Goal: Information Seeking & Learning: Learn about a topic

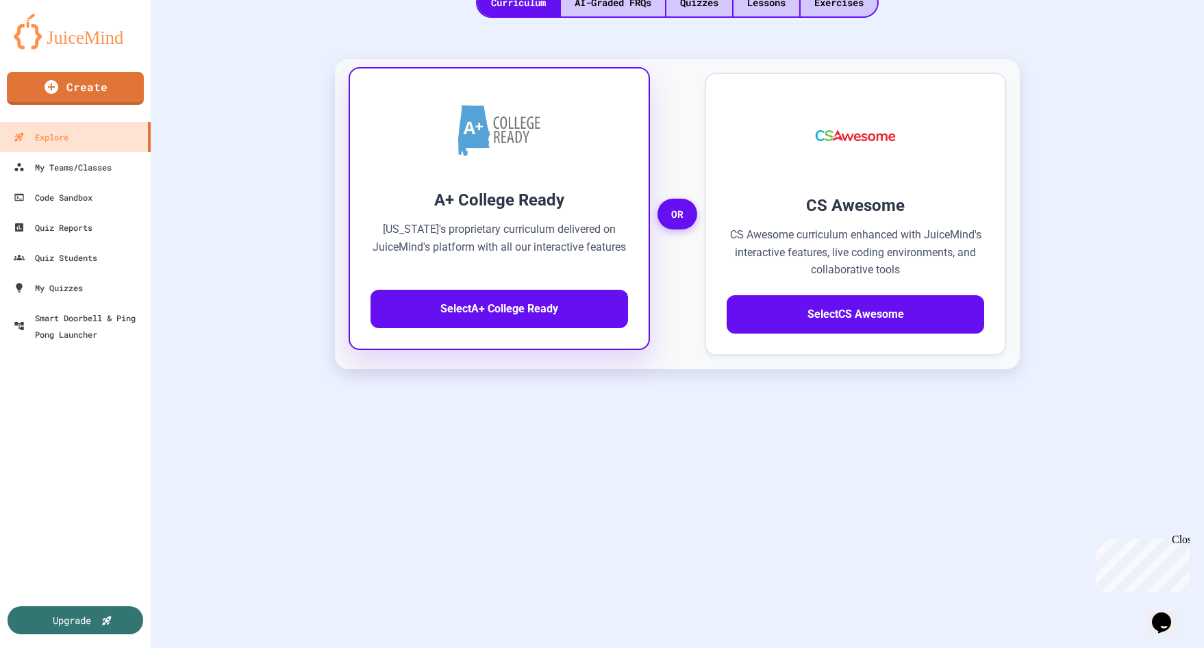
scroll to position [205, 0]
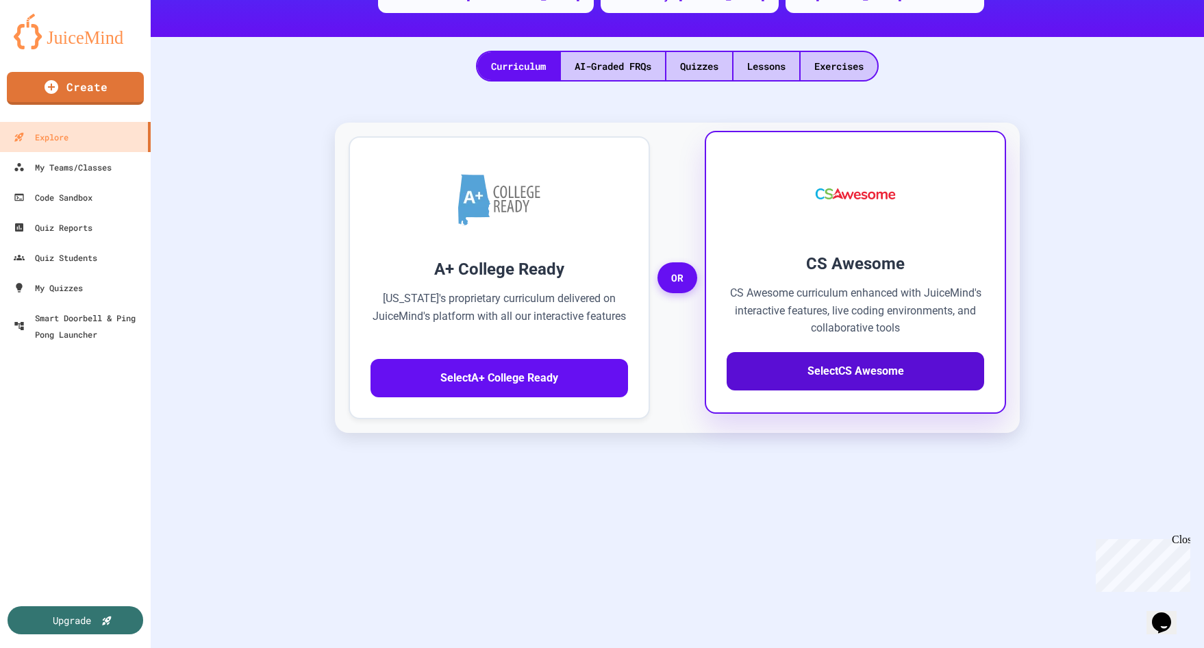
click at [891, 372] on button "Select CS Awesome" at bounding box center [854, 371] width 257 height 38
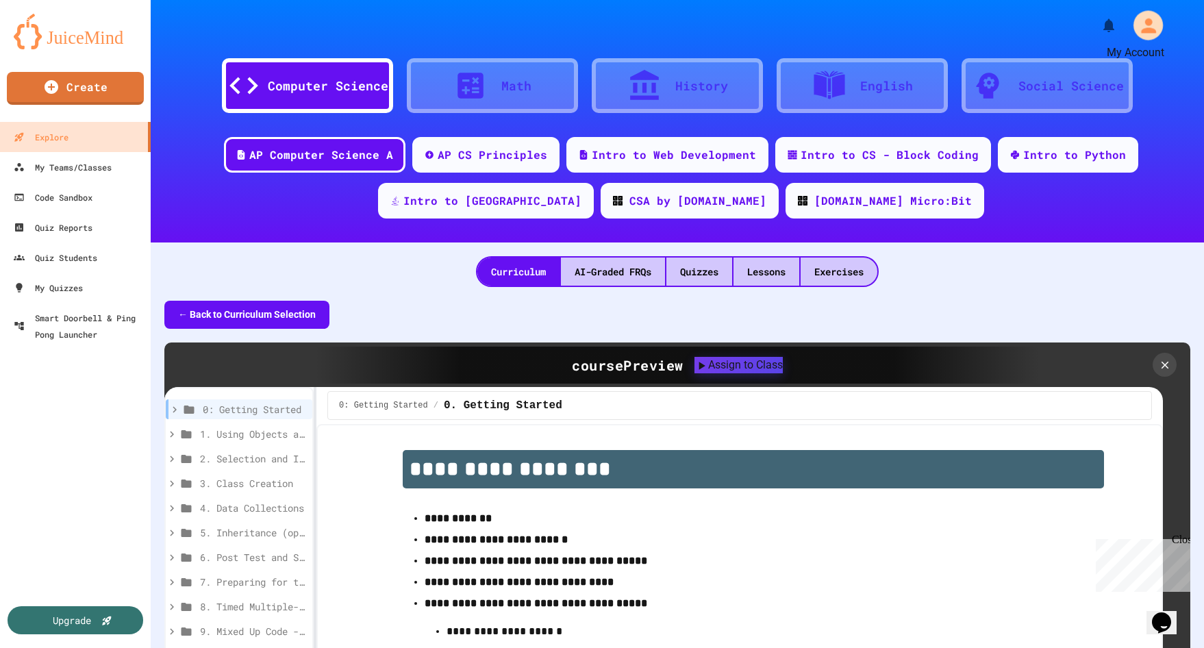
click at [1138, 33] on icon "My Account" at bounding box center [1148, 25] width 22 height 22
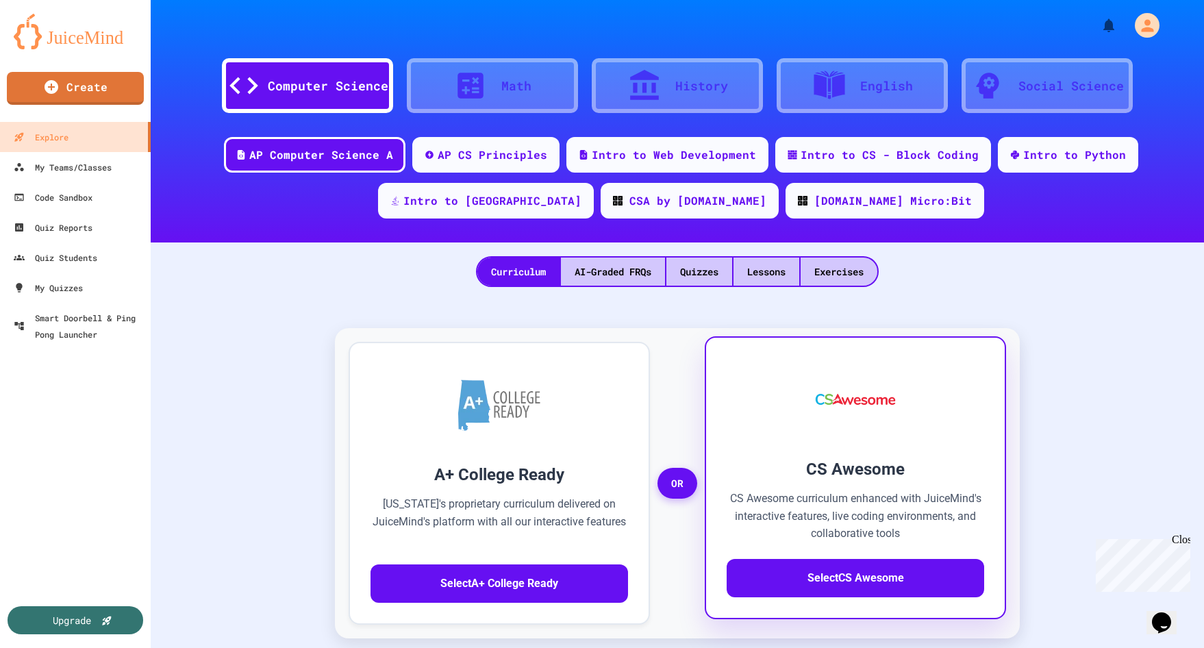
click at [857, 405] on img at bounding box center [855, 399] width 107 height 82
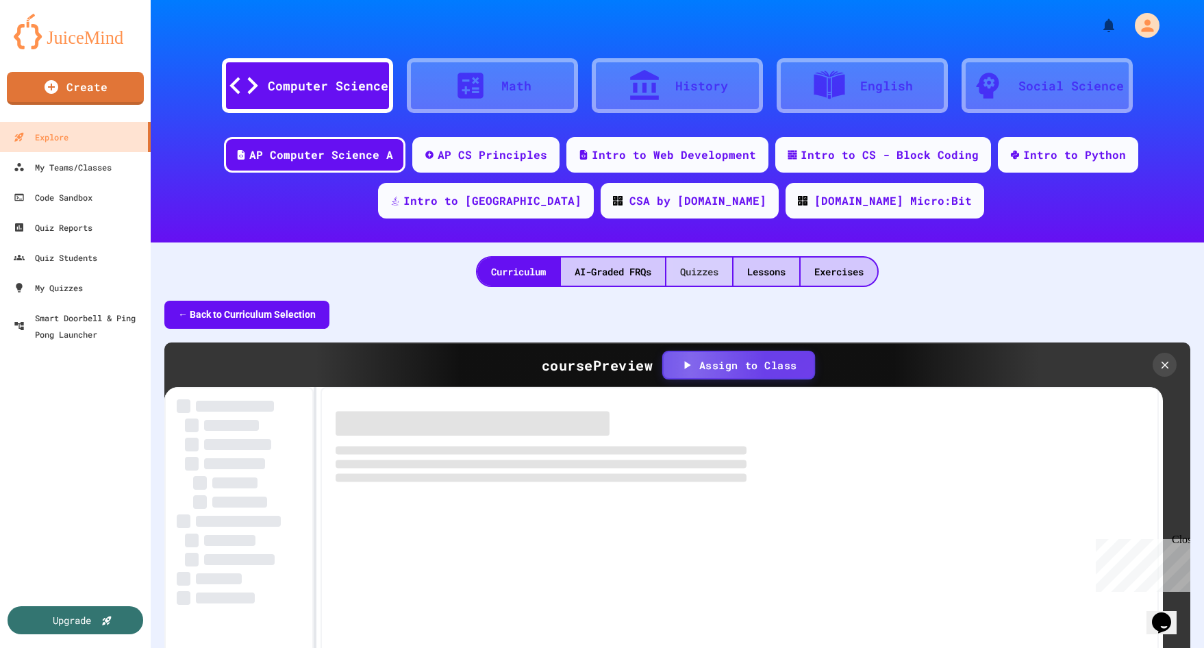
click at [682, 265] on div "Quizzes" at bounding box center [699, 271] width 66 height 28
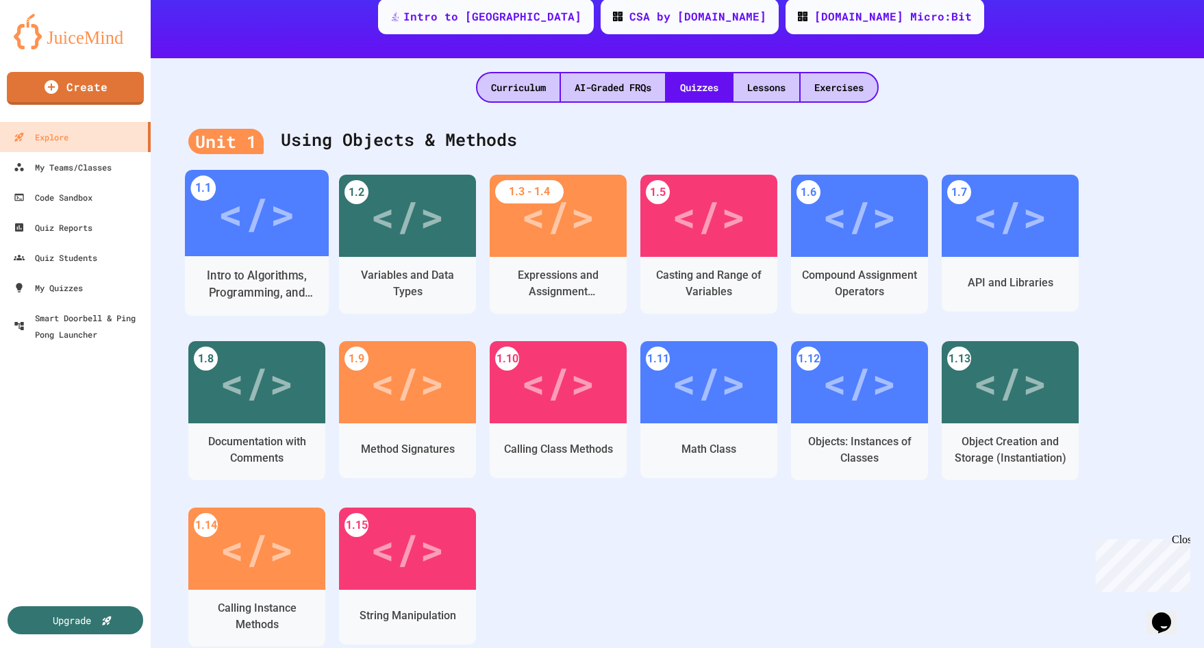
scroll to position [205, 0]
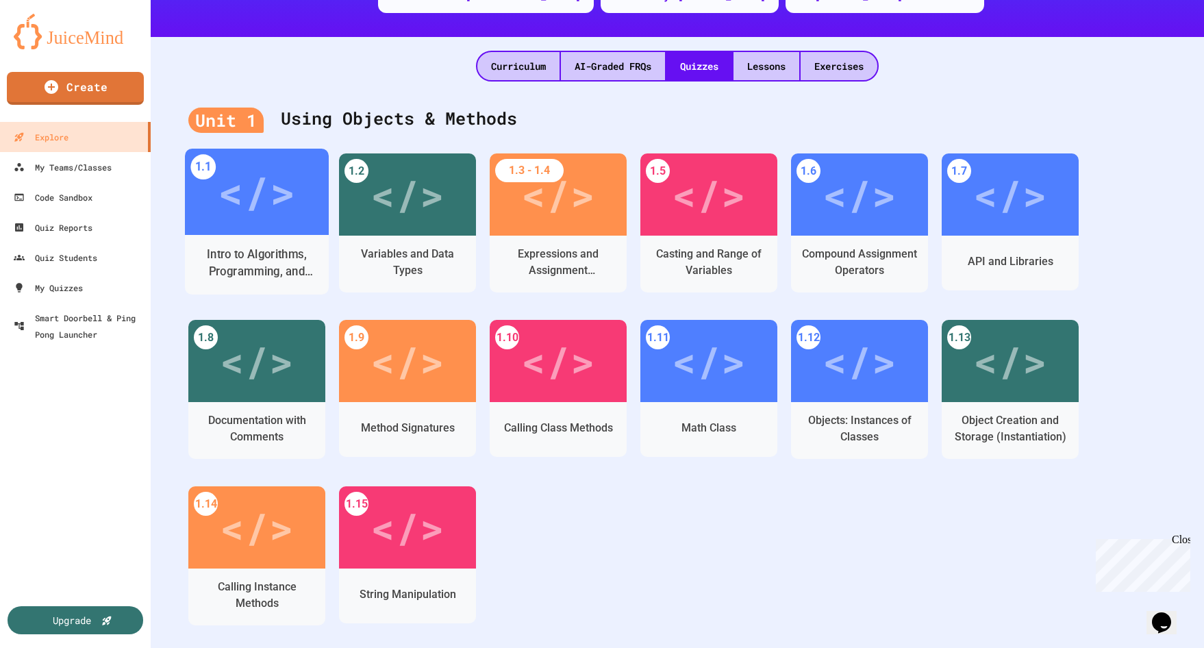
click at [258, 220] on div "</>" at bounding box center [256, 192] width 77 height 64
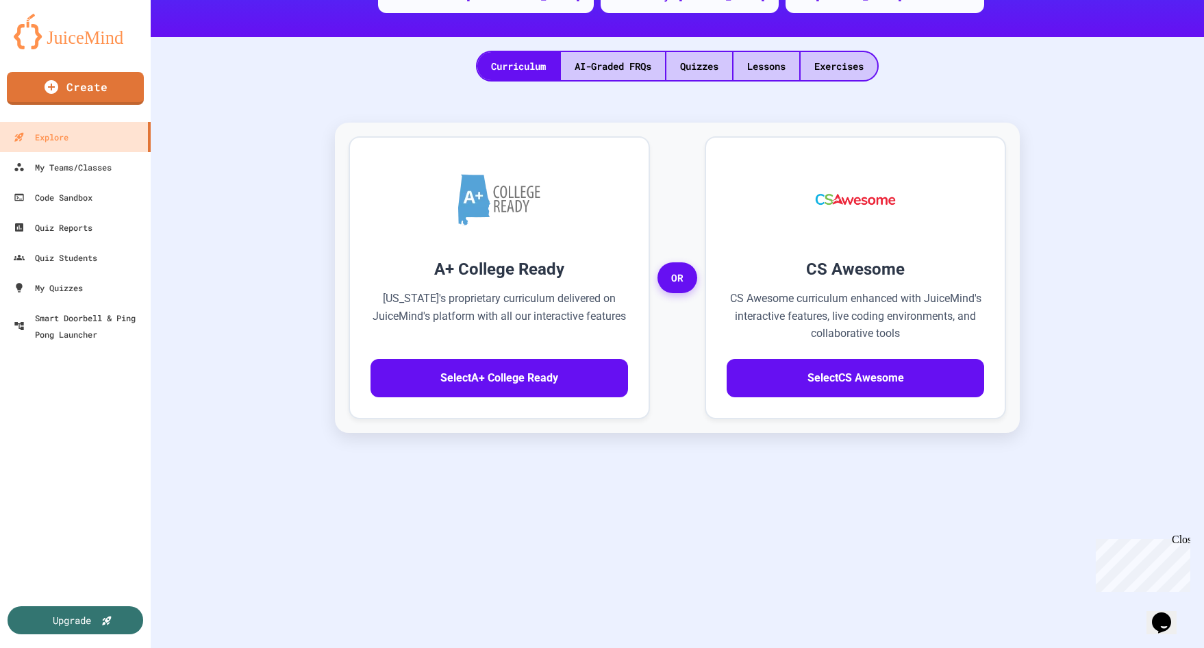
scroll to position [37, 0]
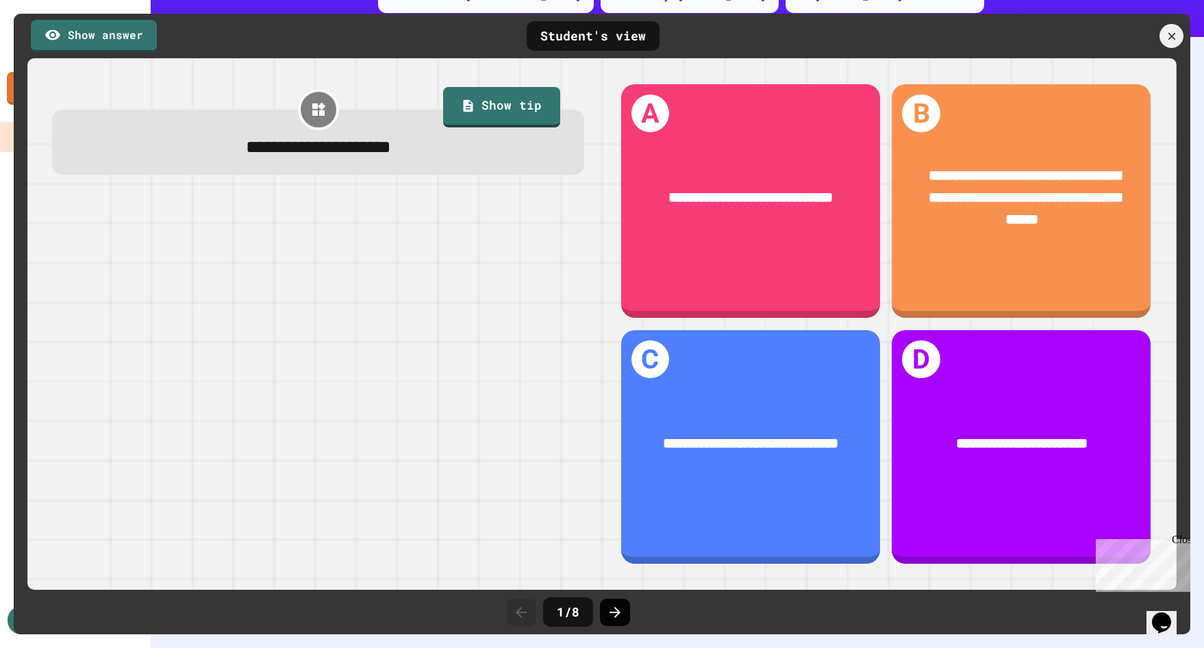
click at [613, 620] on icon at bounding box center [615, 612] width 16 height 16
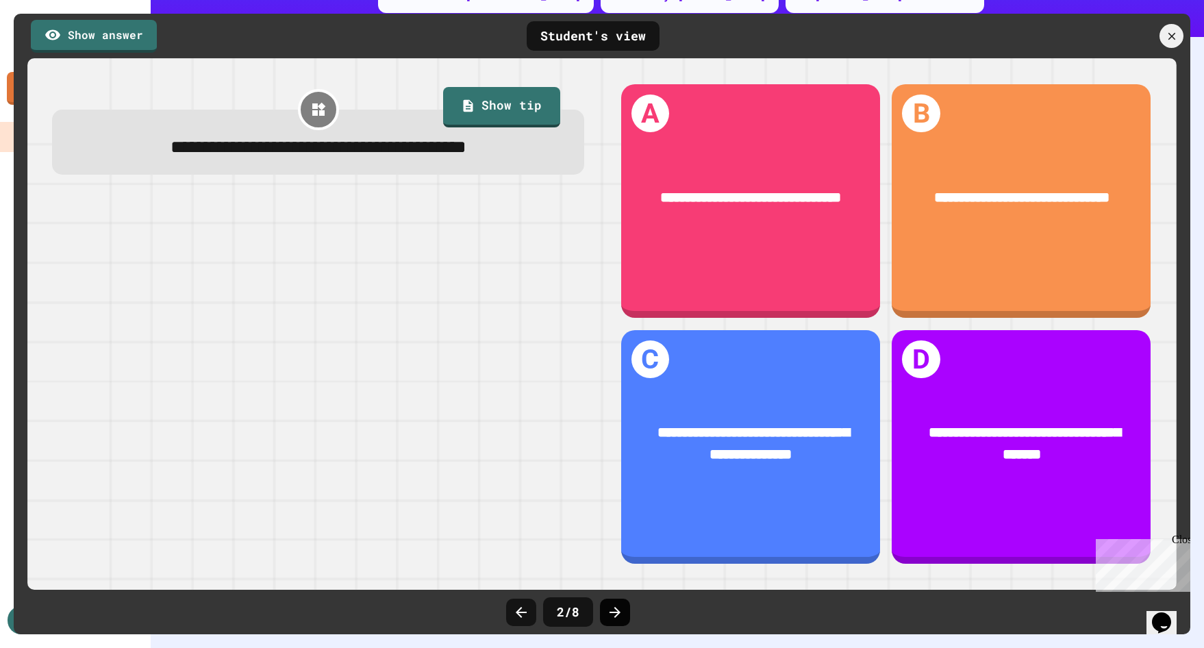
click at [615, 616] on icon at bounding box center [614, 612] width 11 height 11
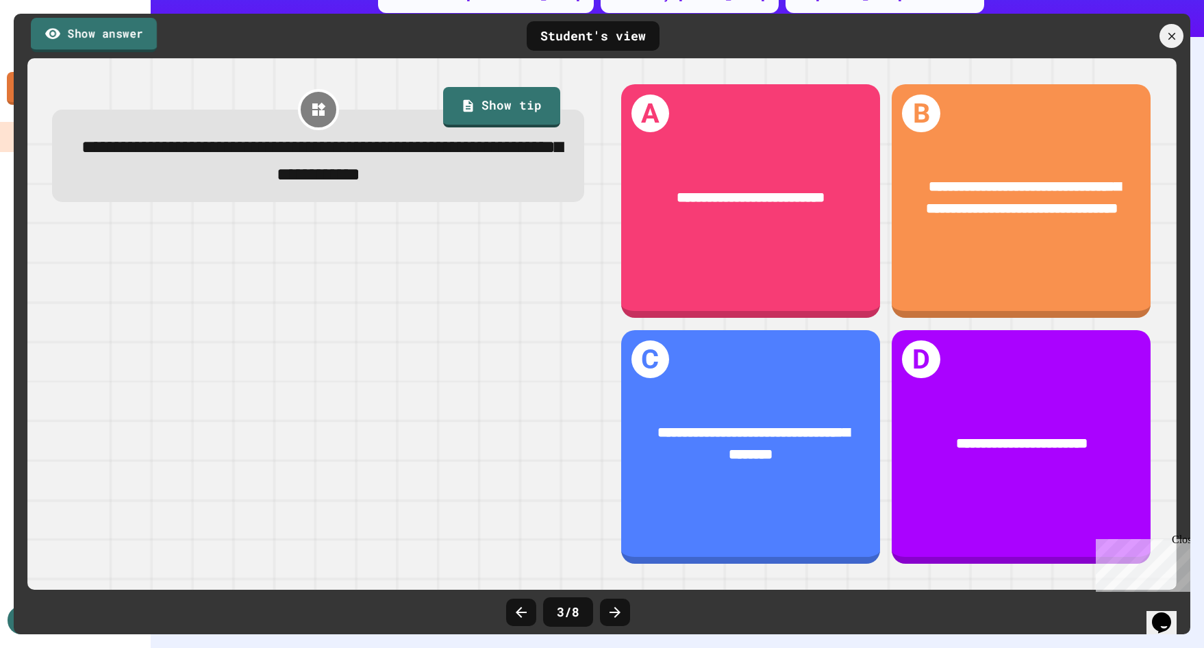
click at [103, 42] on link "Show answer" at bounding box center [94, 35] width 126 height 34
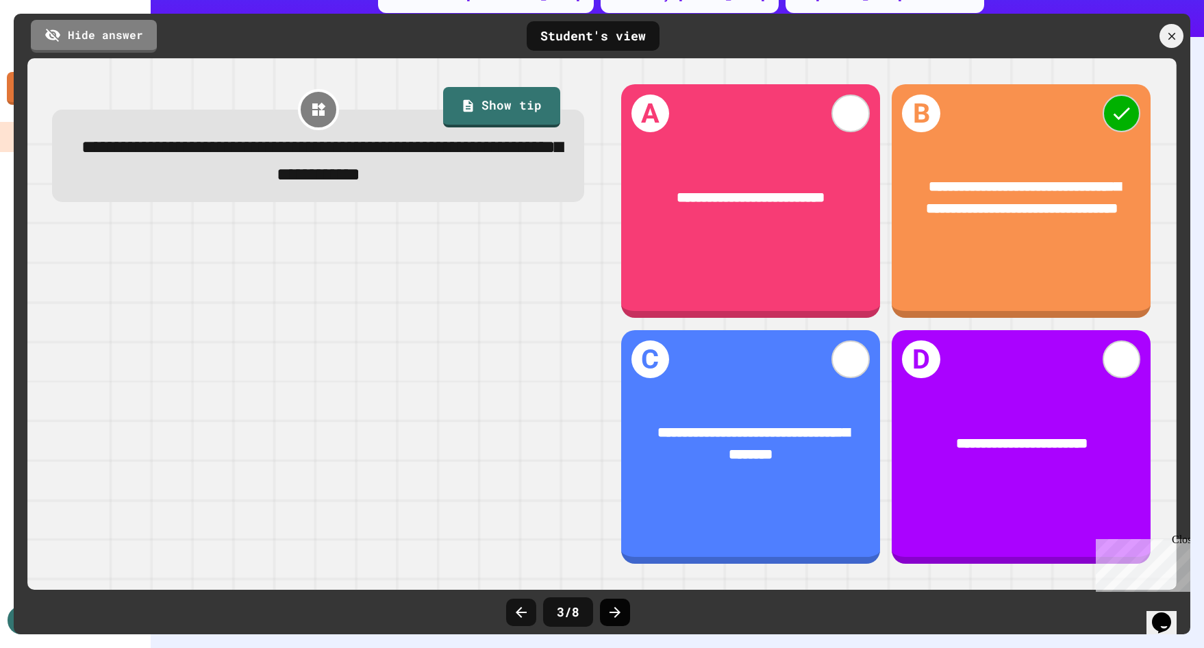
click at [613, 614] on icon at bounding box center [615, 612] width 16 height 16
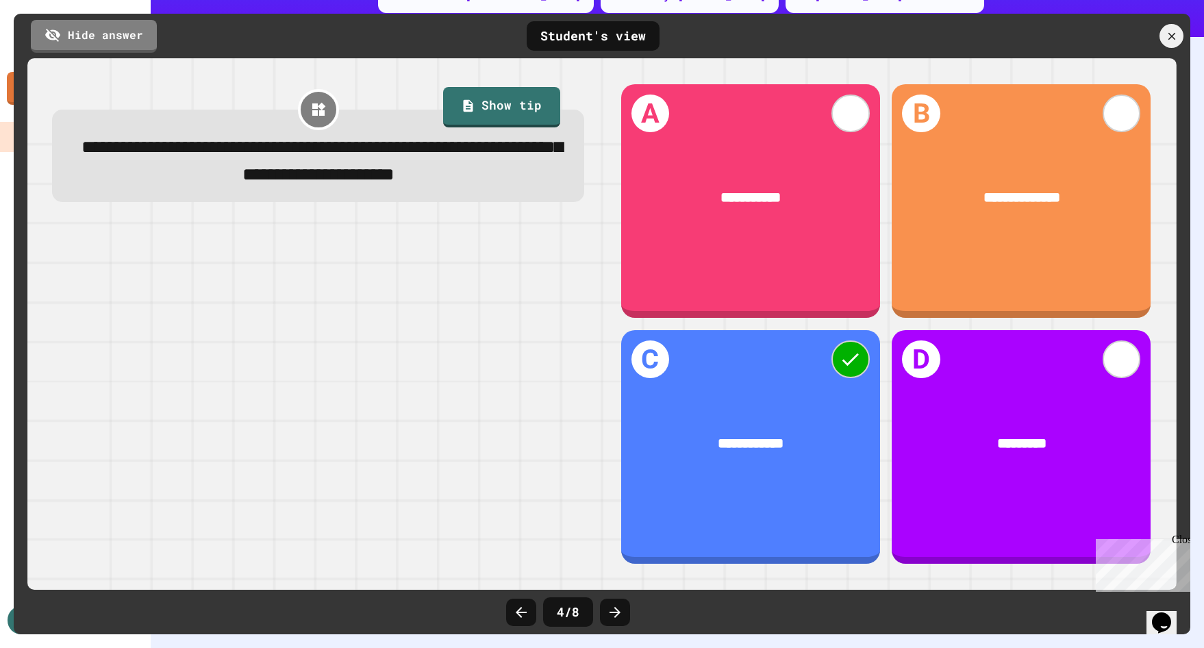
click at [613, 614] on icon at bounding box center [615, 612] width 16 height 16
click at [612, 615] on icon at bounding box center [615, 612] width 16 height 16
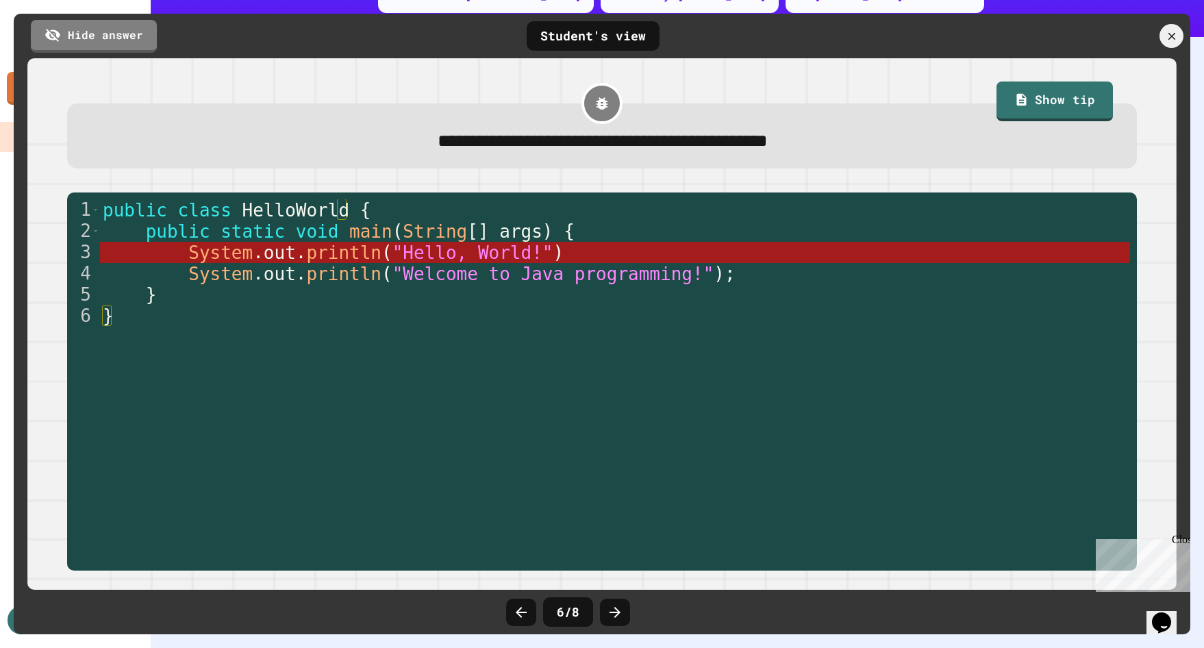
click at [612, 615] on icon at bounding box center [615, 612] width 16 height 16
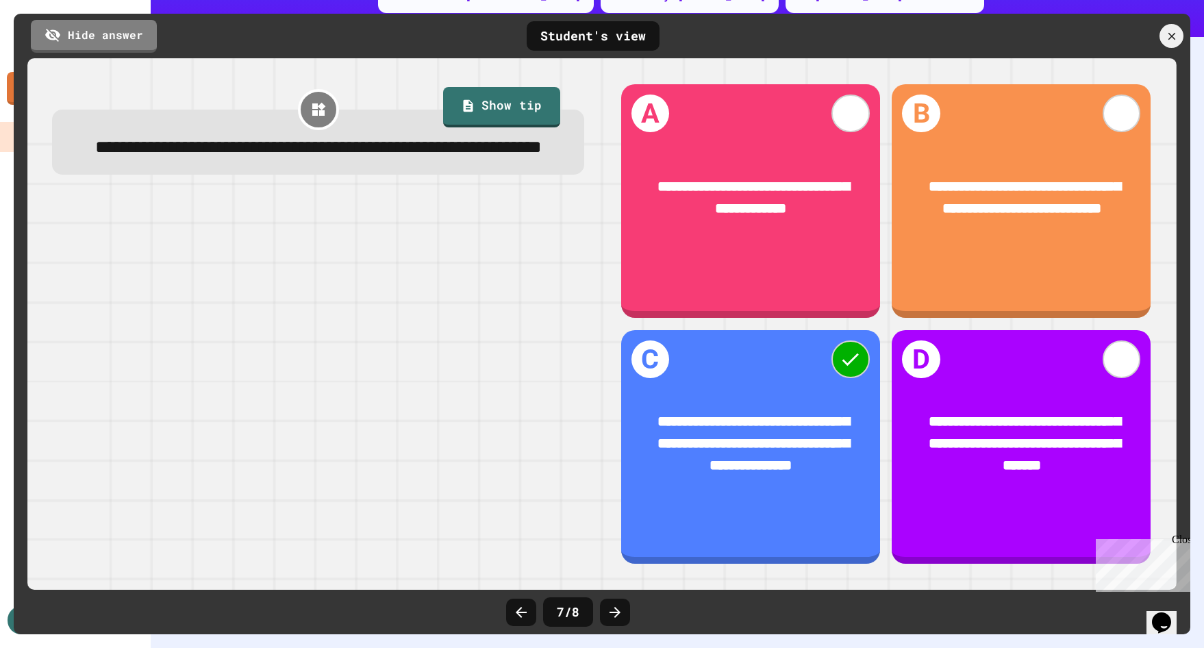
click at [612, 615] on icon at bounding box center [615, 612] width 16 height 16
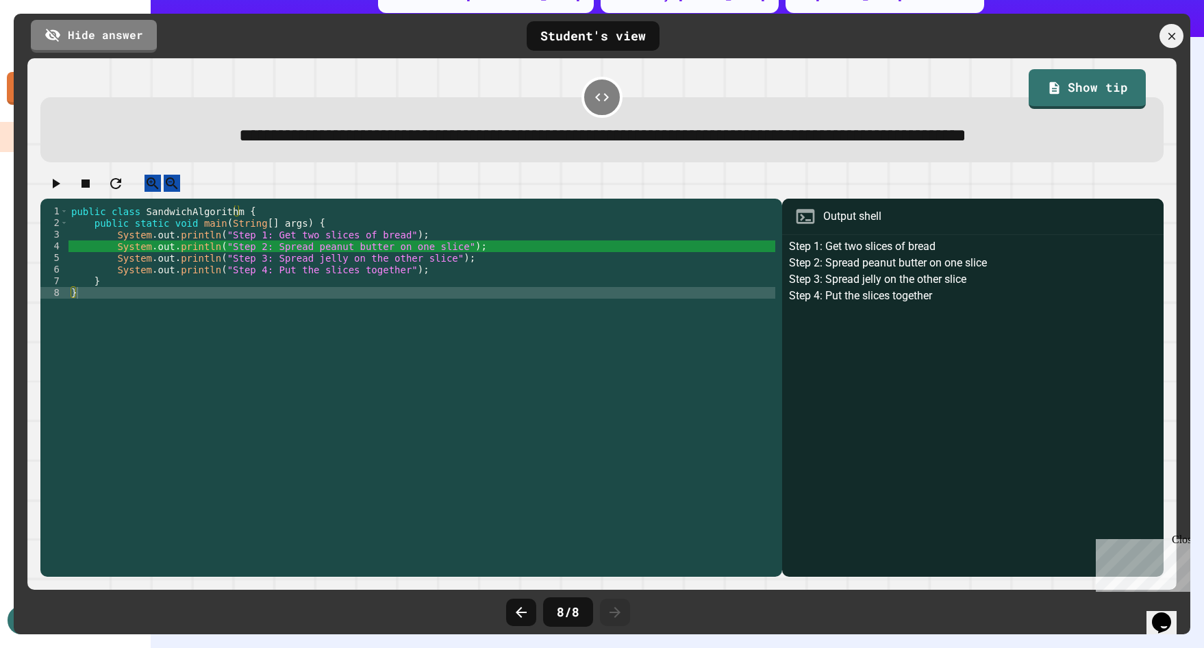
click at [612, 615] on icon at bounding box center [615, 612] width 16 height 16
click at [527, 622] on div at bounding box center [521, 611] width 30 height 27
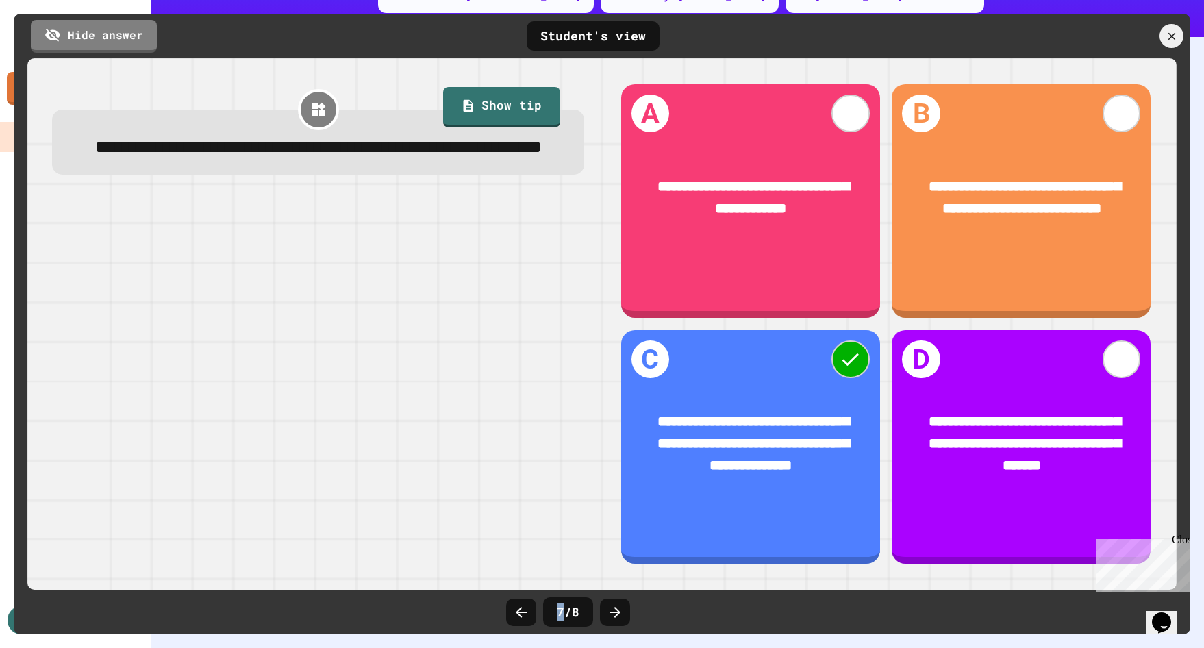
click at [527, 622] on div at bounding box center [521, 611] width 30 height 27
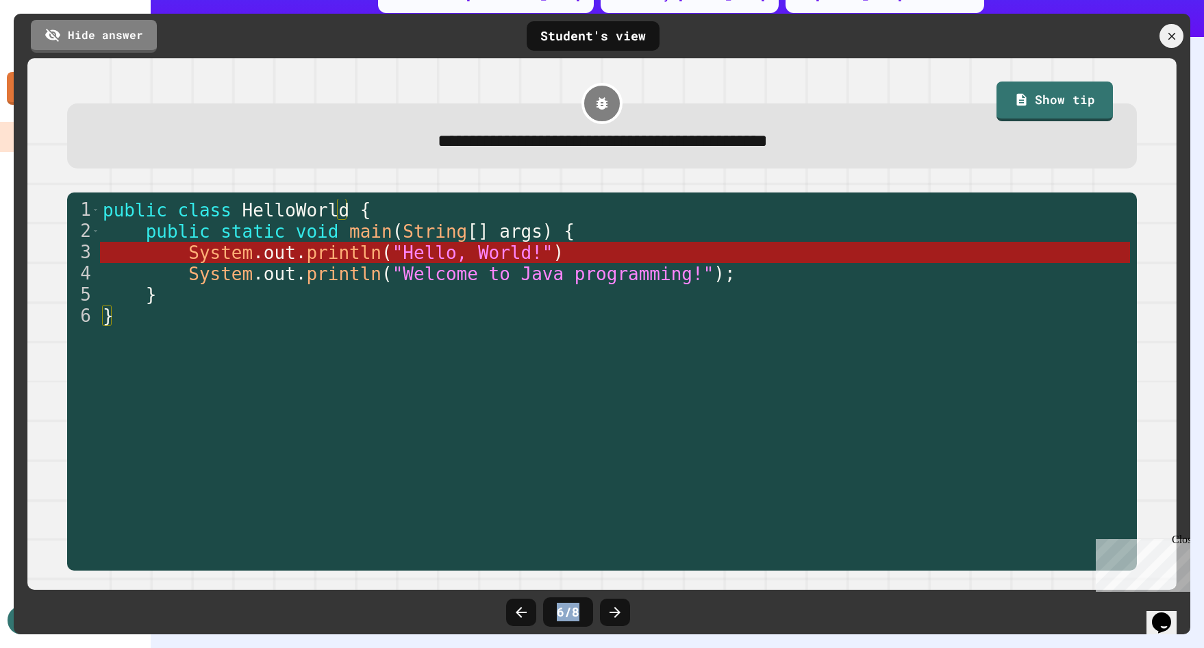
click at [527, 622] on div at bounding box center [521, 611] width 30 height 27
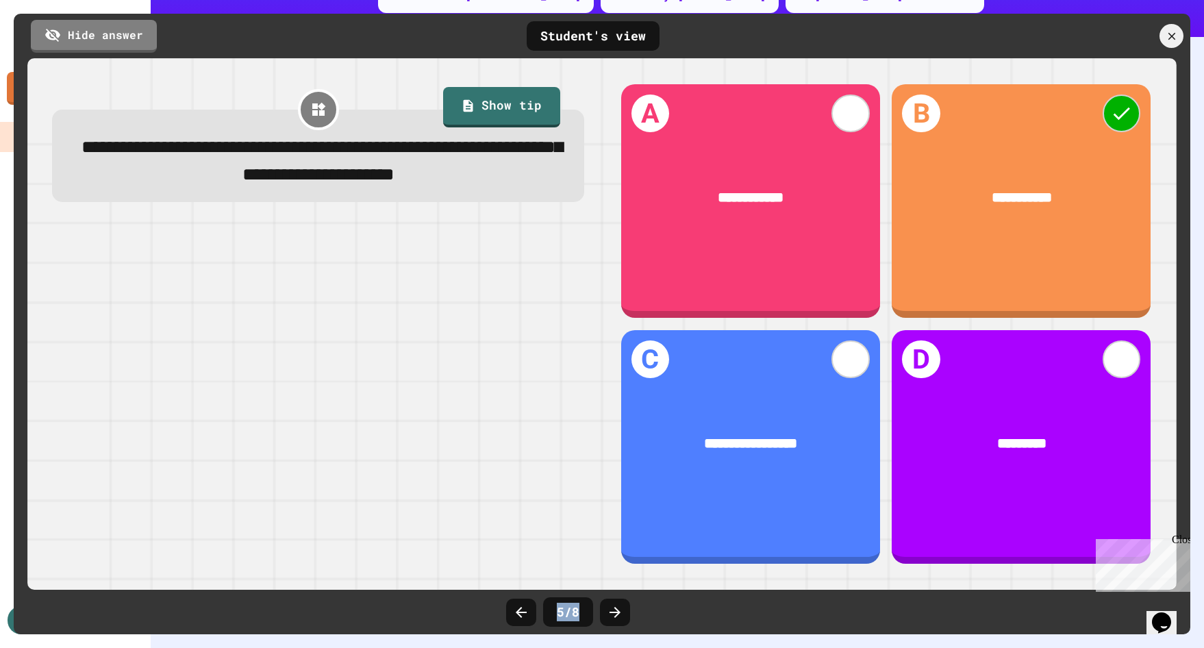
click at [527, 622] on div at bounding box center [521, 611] width 30 height 27
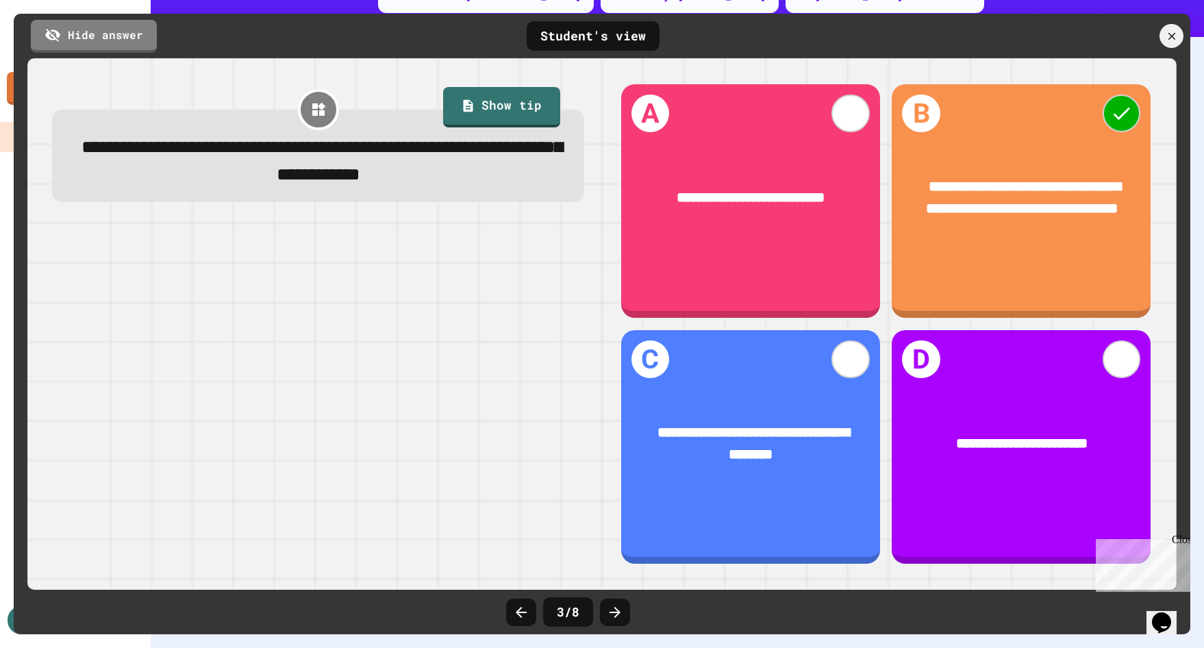
click at [527, 622] on div at bounding box center [521, 611] width 30 height 27
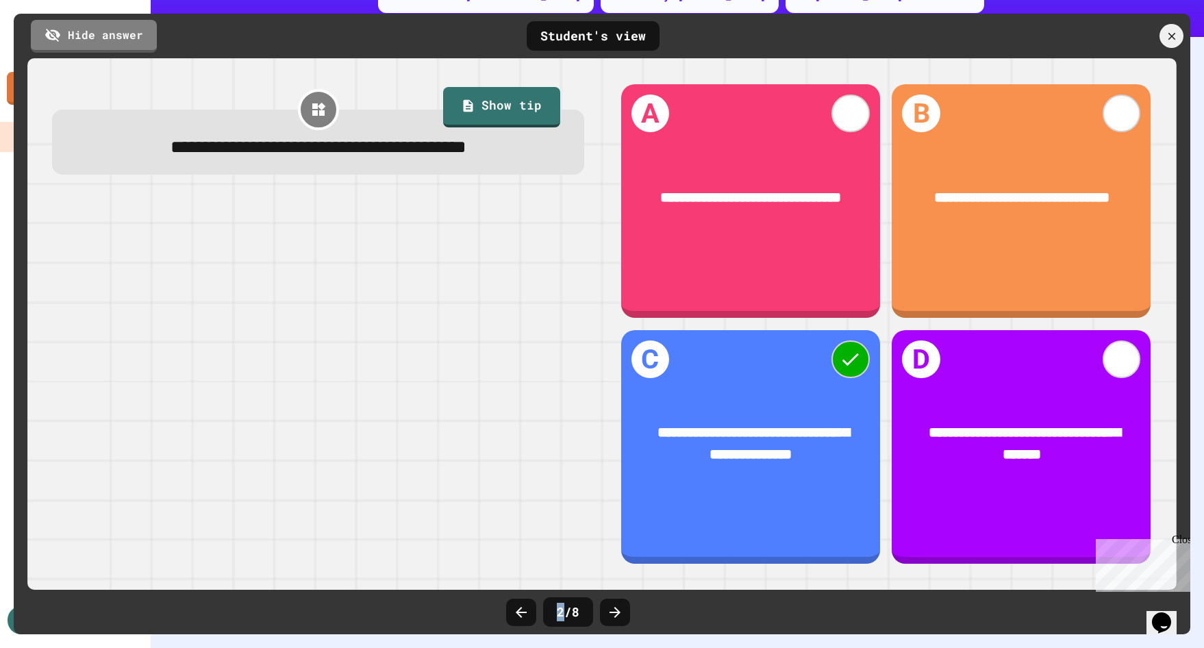
click at [527, 622] on div at bounding box center [521, 611] width 30 height 27
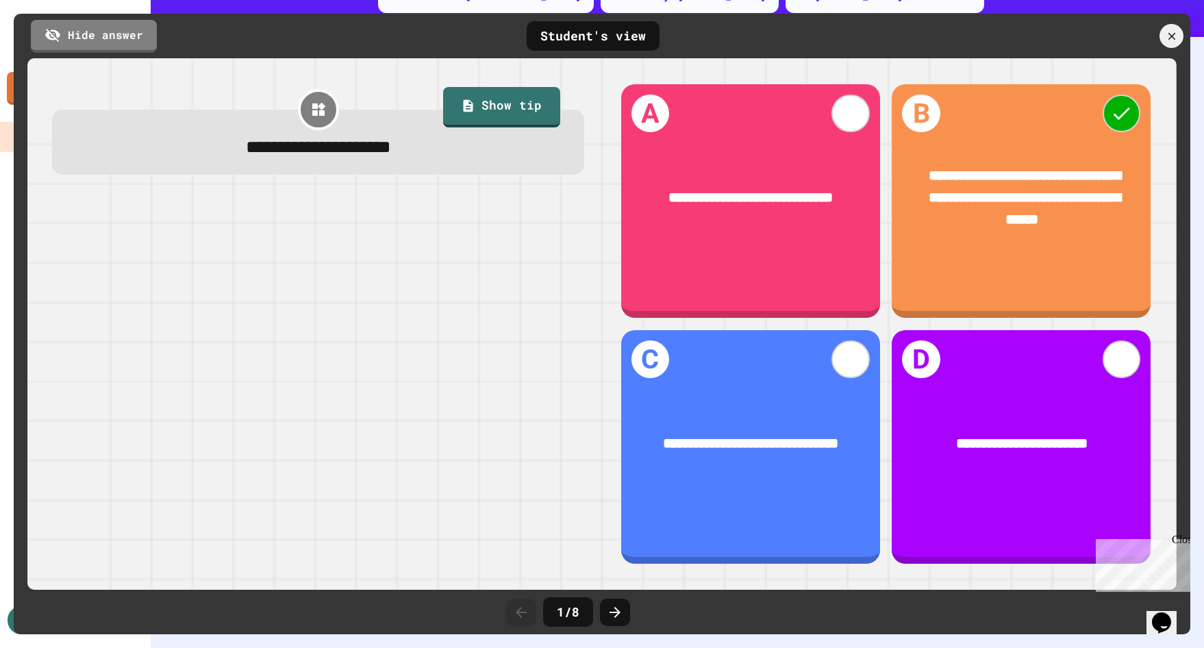
click at [527, 622] on div at bounding box center [521, 611] width 30 height 27
click at [1167, 42] on icon at bounding box center [1171, 36] width 15 height 15
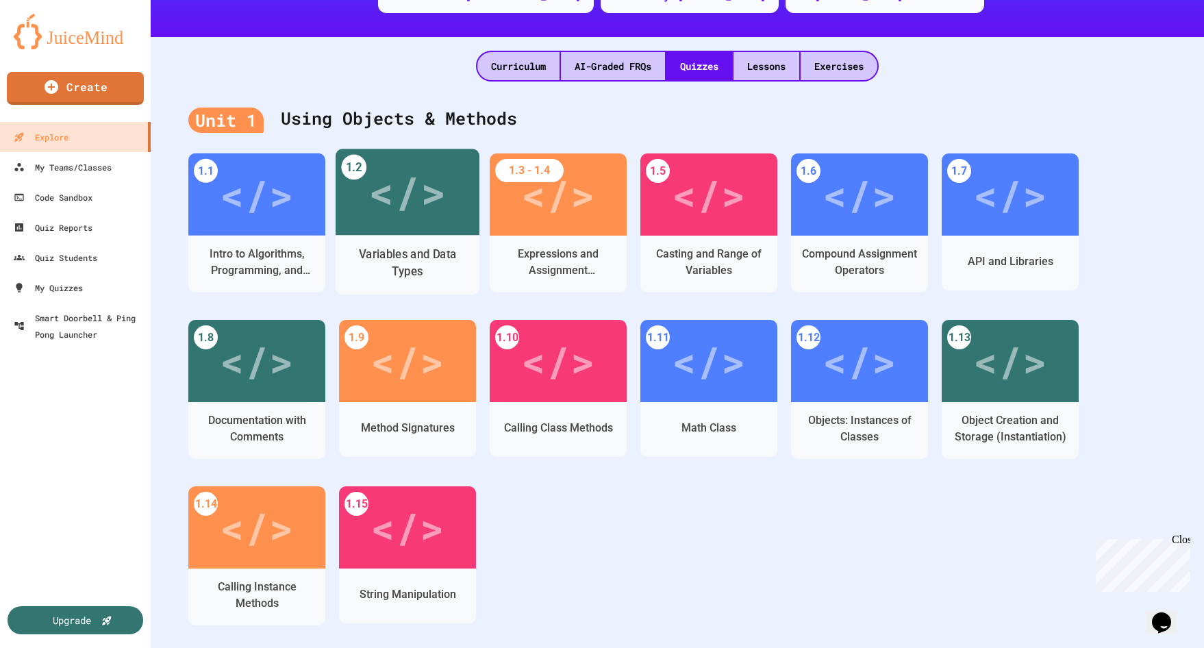
click at [389, 207] on div "</>" at bounding box center [406, 192] width 77 height 64
